Goal: Navigation & Orientation: Understand site structure

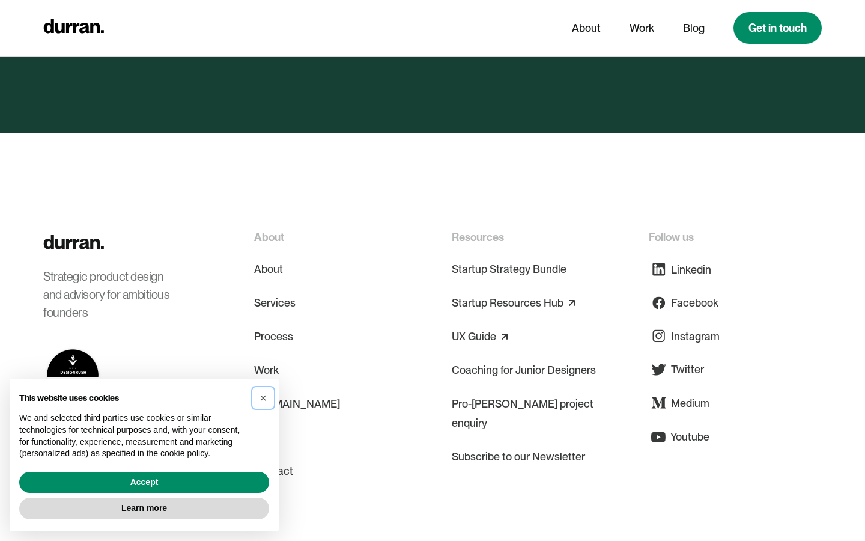
scroll to position [2174, 0]
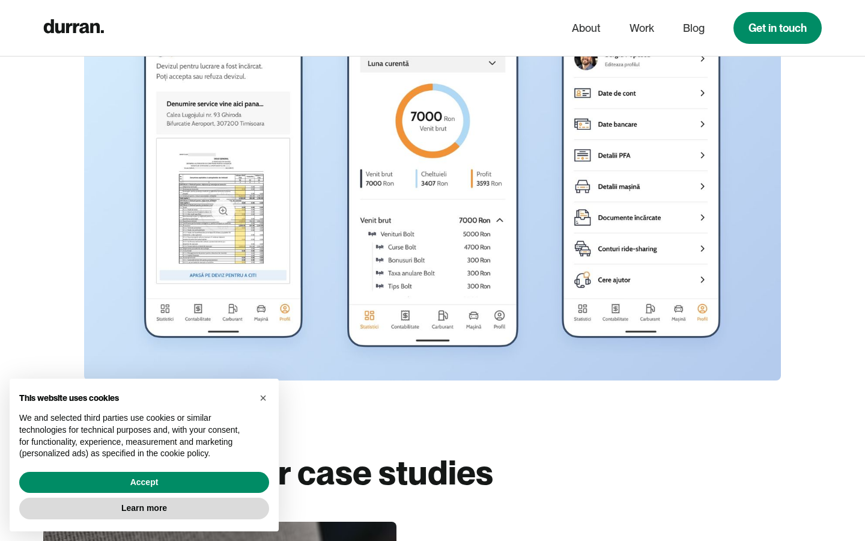
scroll to position [7392, 0]
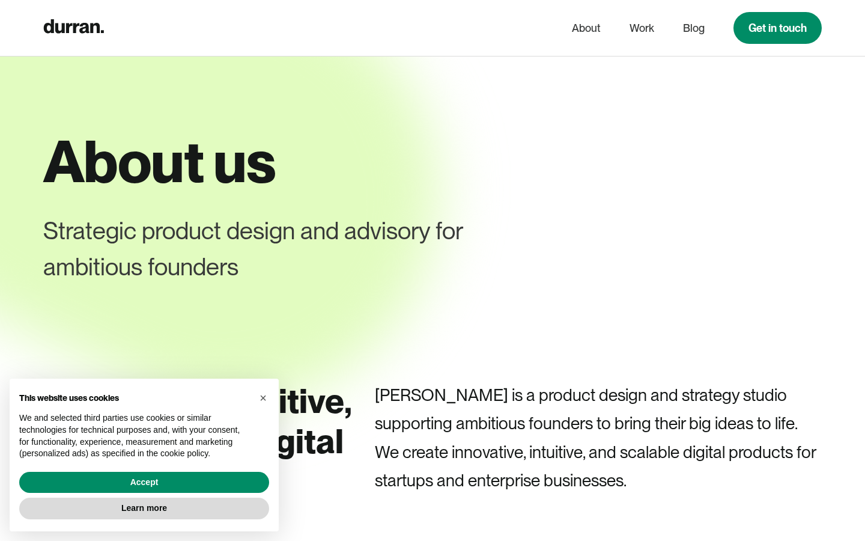
scroll to position [5261, 0]
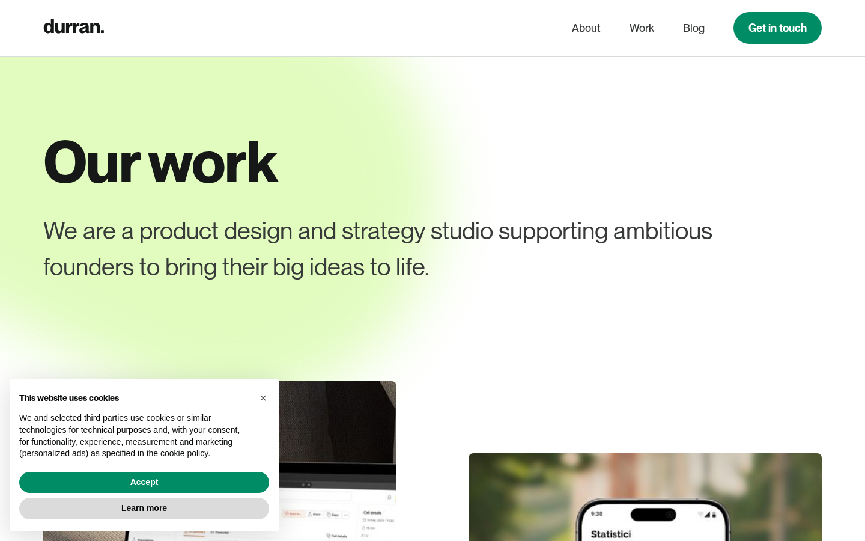
scroll to position [4654, 0]
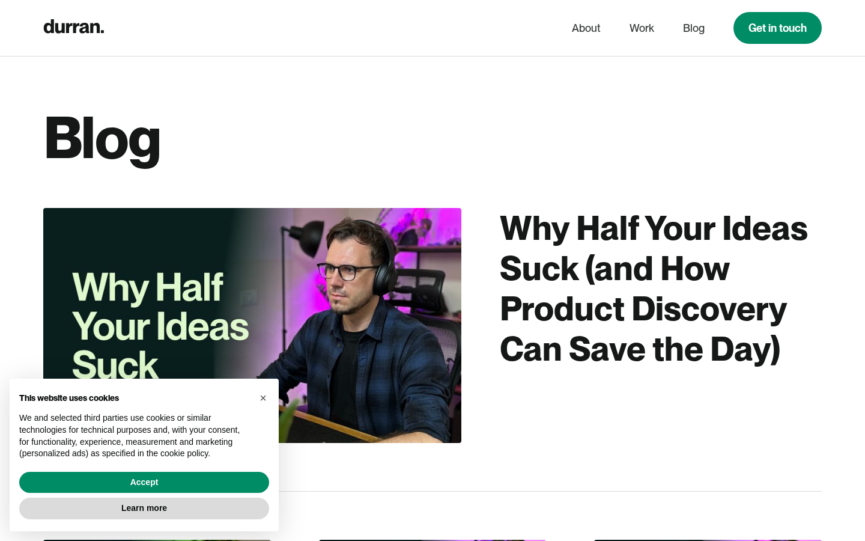
scroll to position [3624, 0]
